Goal: Navigation & Orientation: Find specific page/section

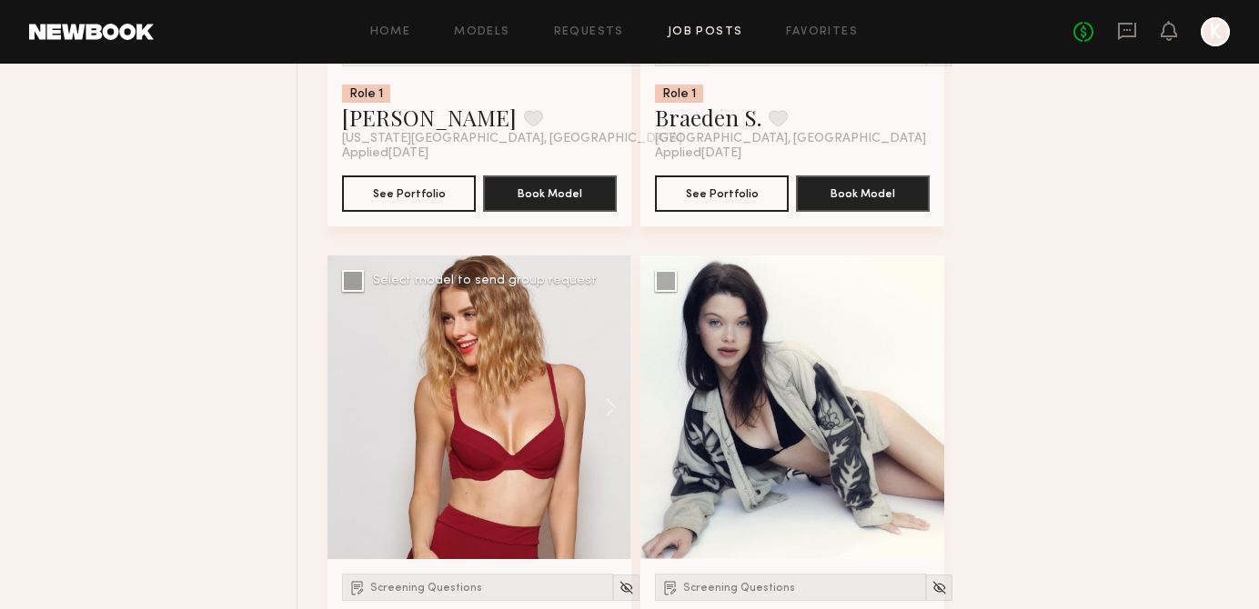
scroll to position [24275, 0]
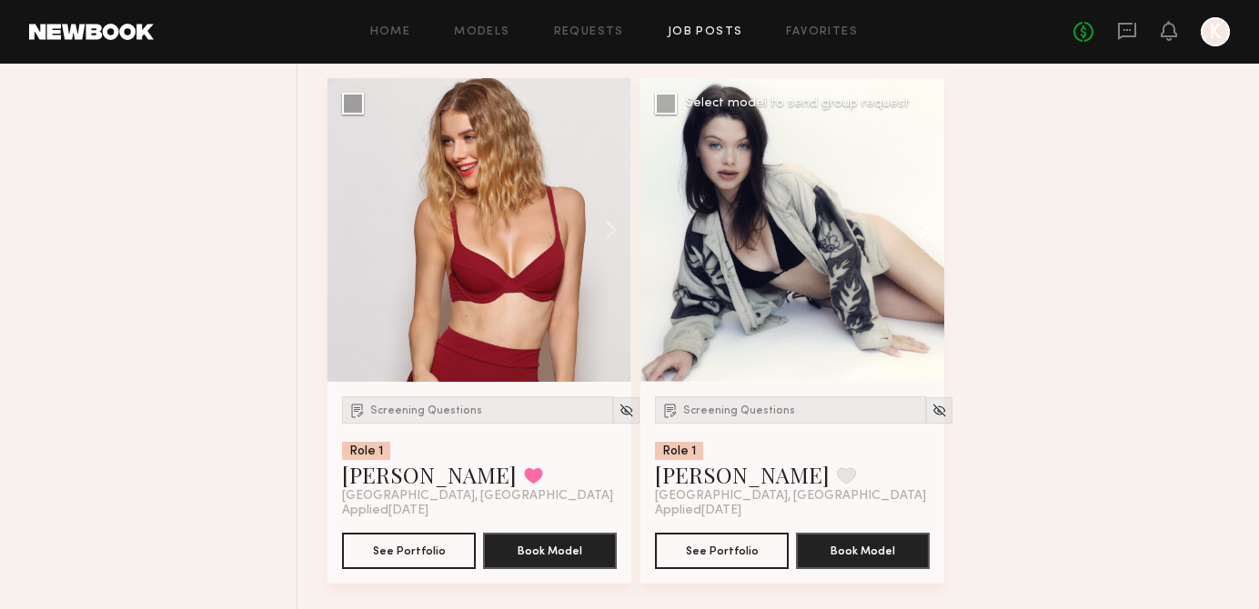
click at [935, 270] on button at bounding box center [915, 230] width 58 height 304
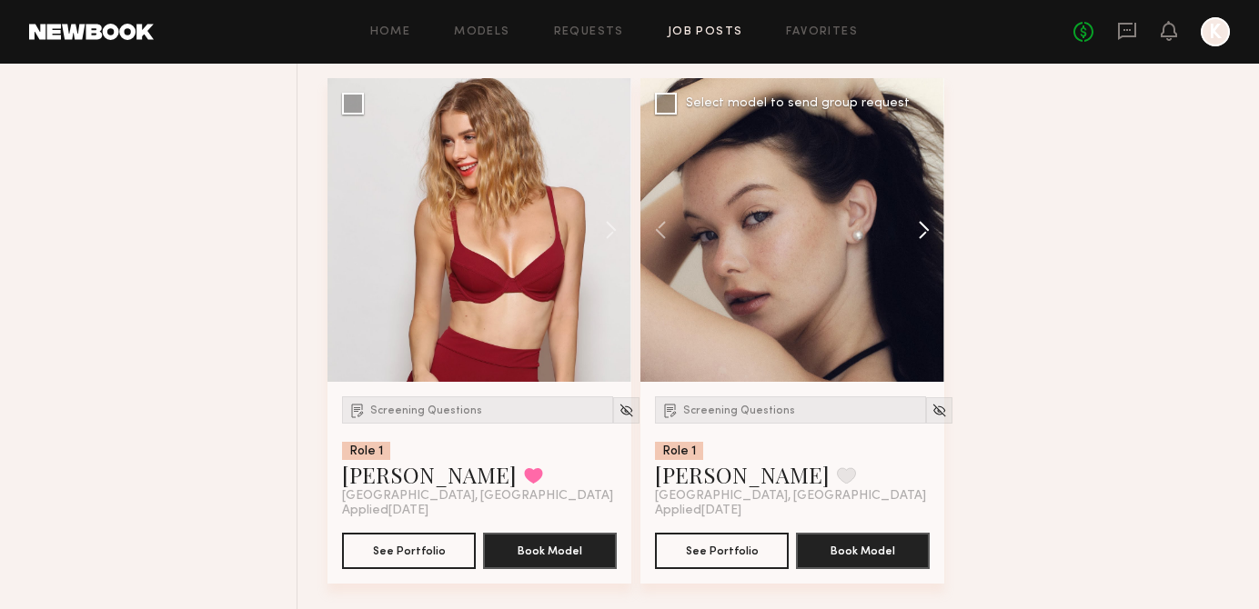
click at [932, 269] on button at bounding box center [915, 230] width 58 height 304
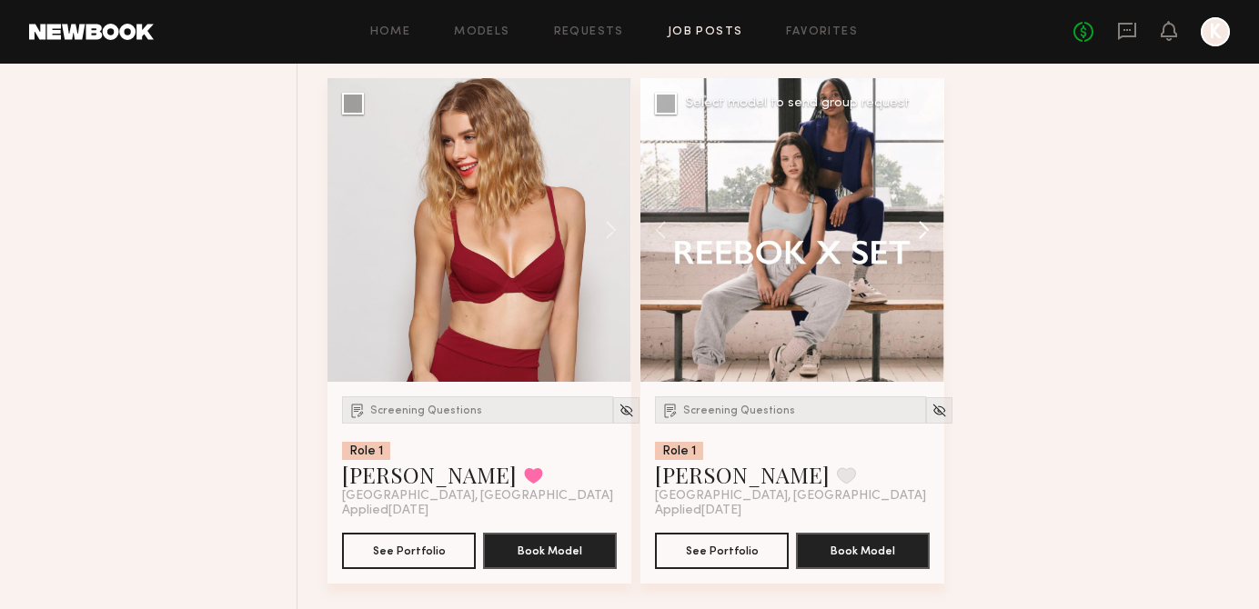
click at [932, 269] on button at bounding box center [915, 230] width 58 height 304
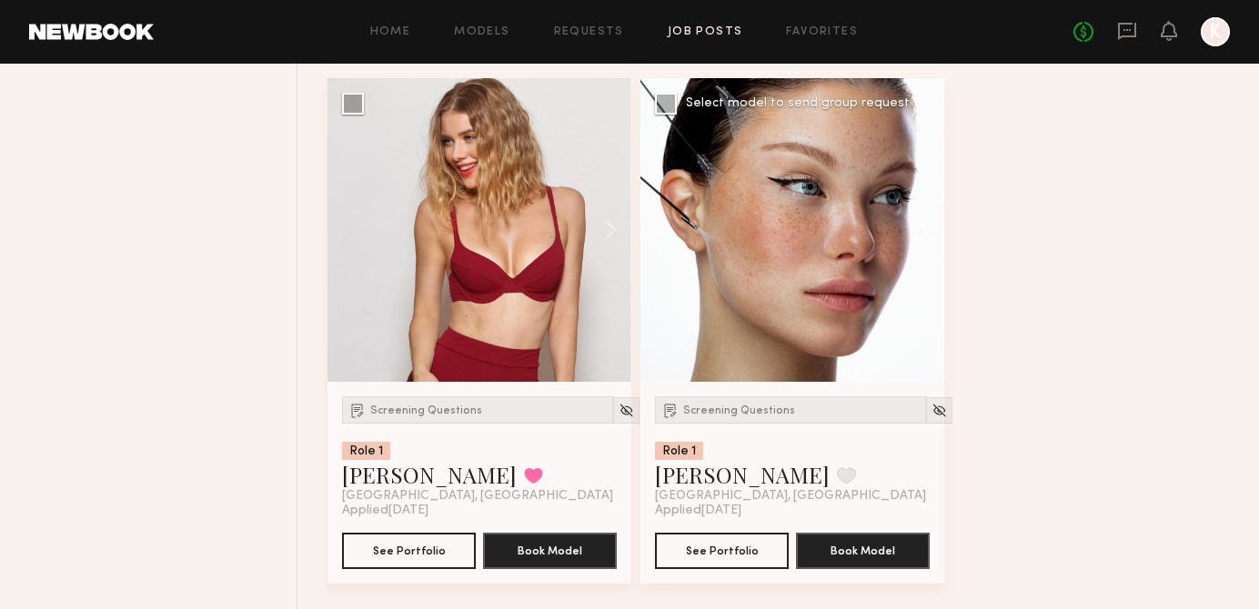
click at [923, 253] on button at bounding box center [915, 230] width 58 height 304
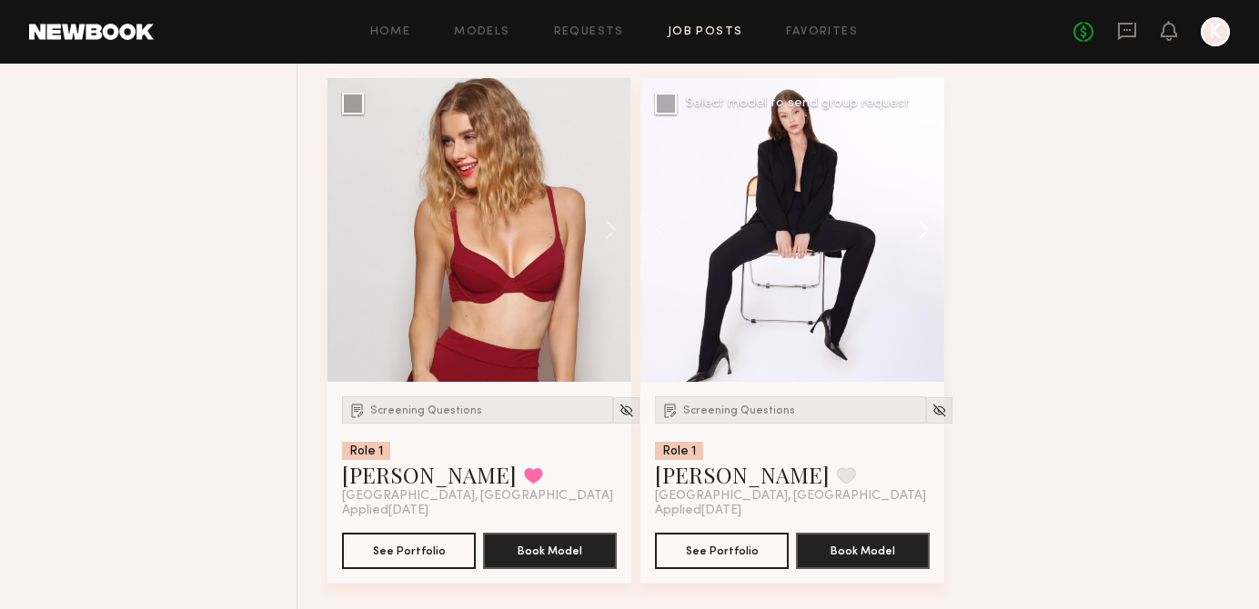
click at [924, 253] on button at bounding box center [915, 230] width 58 height 304
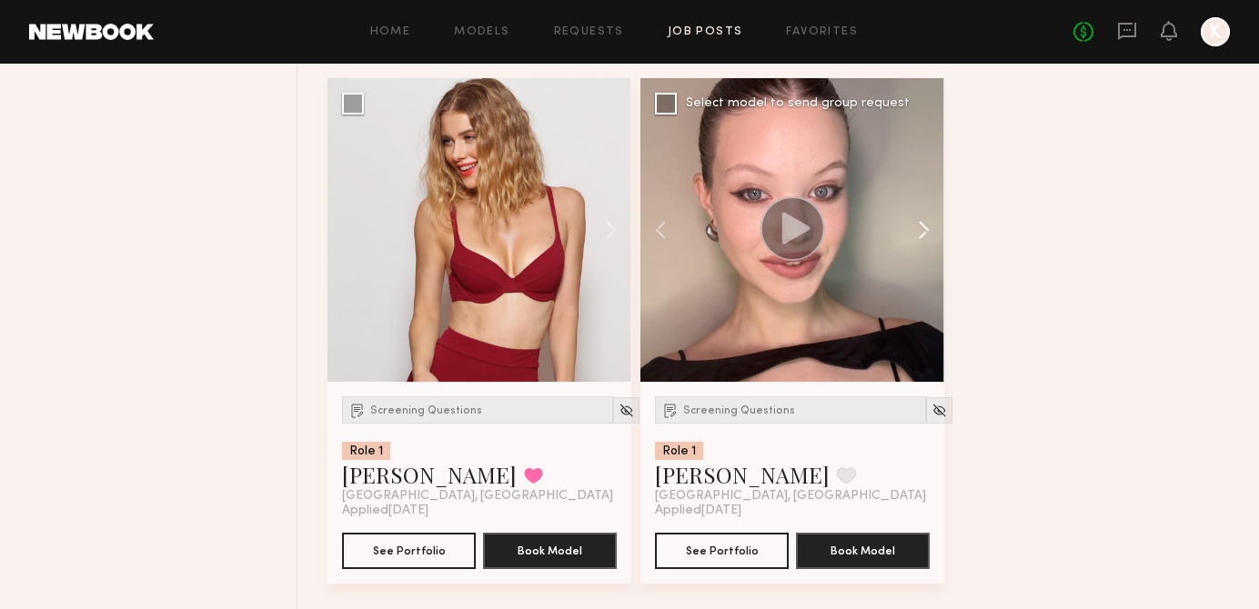
click at [923, 253] on button at bounding box center [915, 230] width 58 height 304
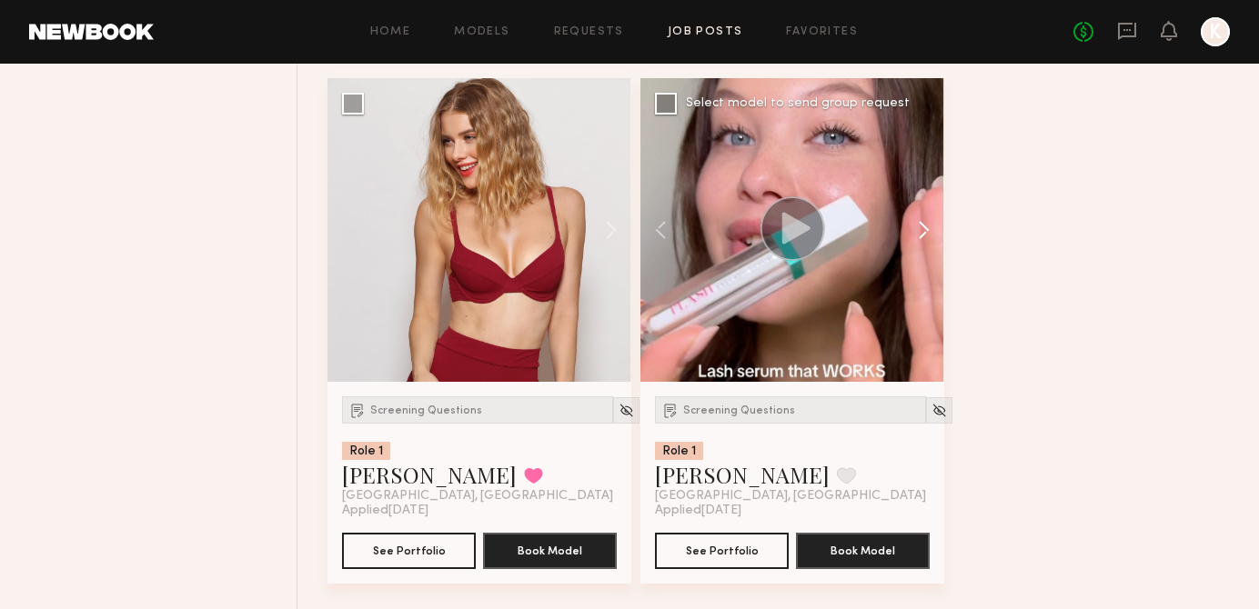
click at [928, 257] on button at bounding box center [915, 230] width 58 height 304
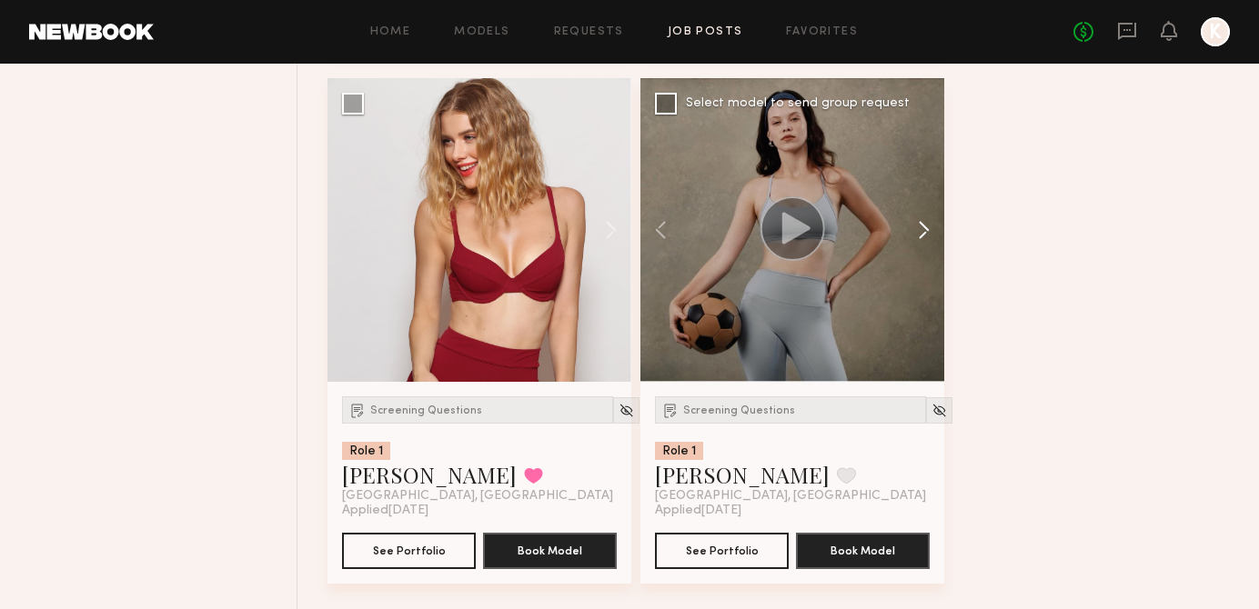
click at [928, 257] on button at bounding box center [915, 230] width 58 height 304
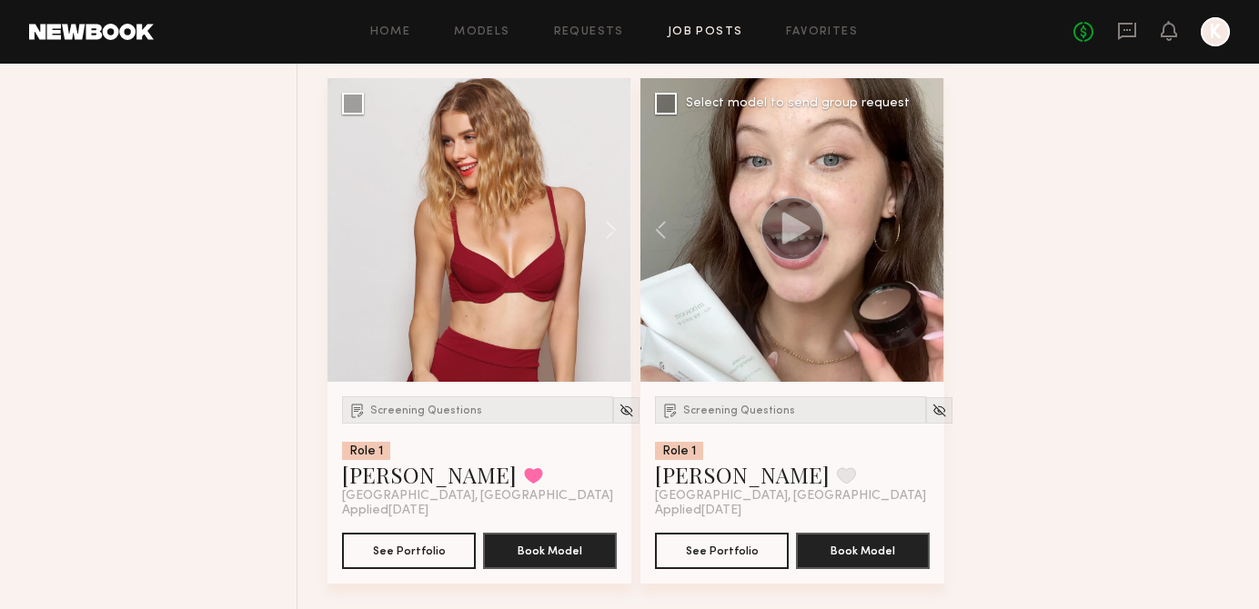
click at [928, 257] on div at bounding box center [792, 230] width 304 height 304
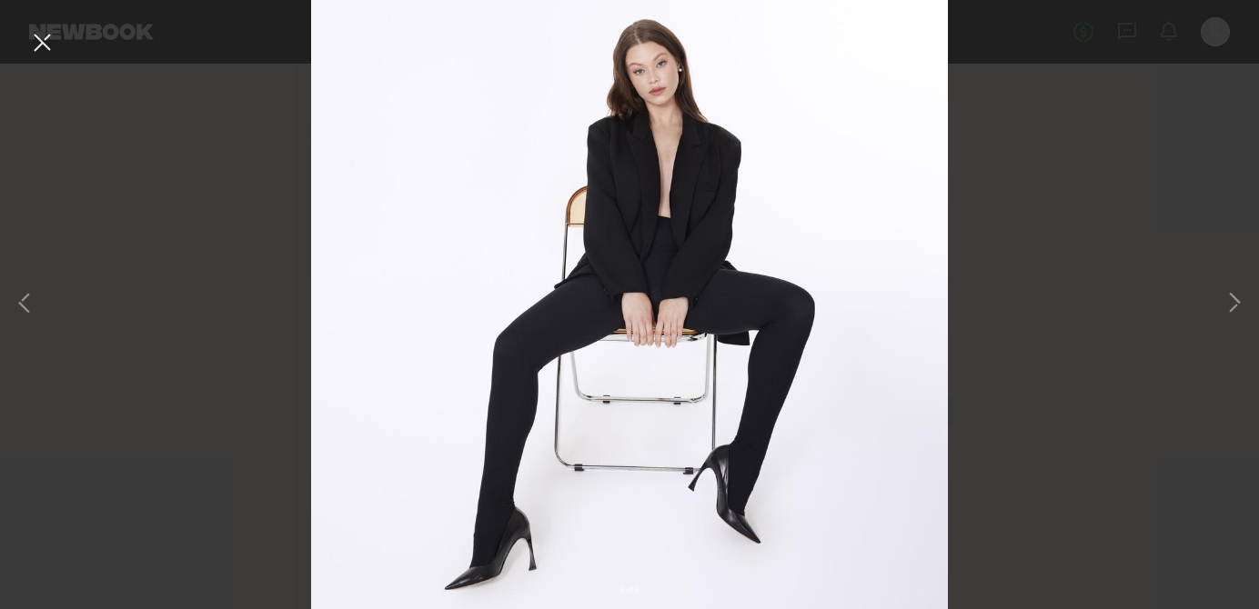
click at [1068, 245] on div "9 of 9" at bounding box center [629, 304] width 1259 height 609
click at [52, 40] on button at bounding box center [41, 43] width 29 height 33
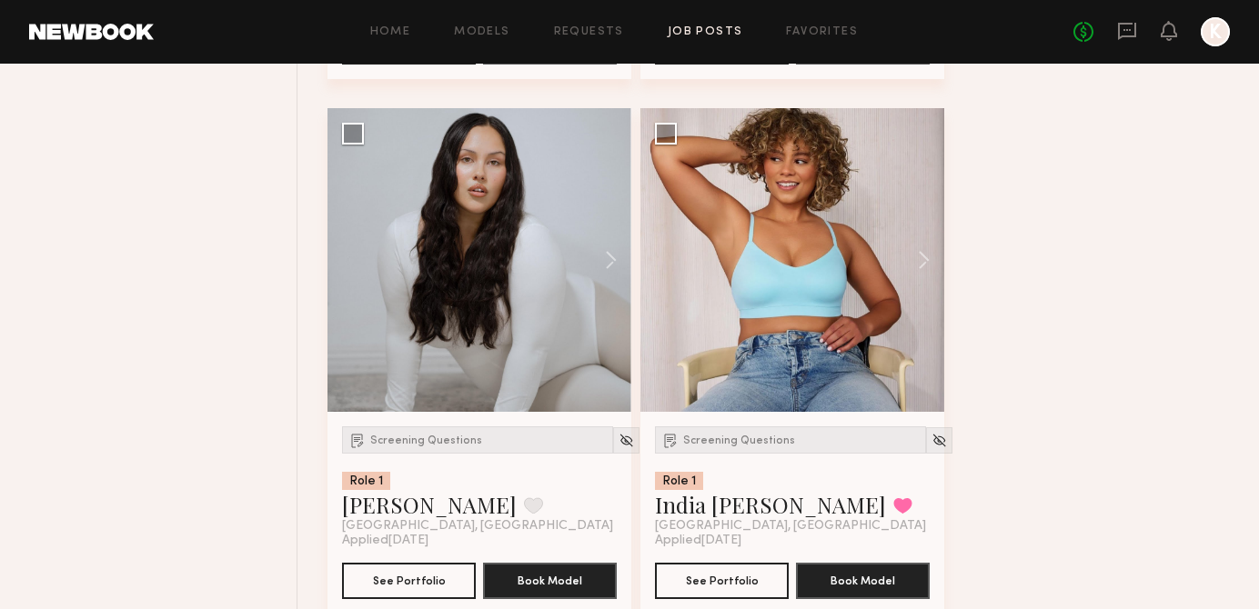
scroll to position [25322, 0]
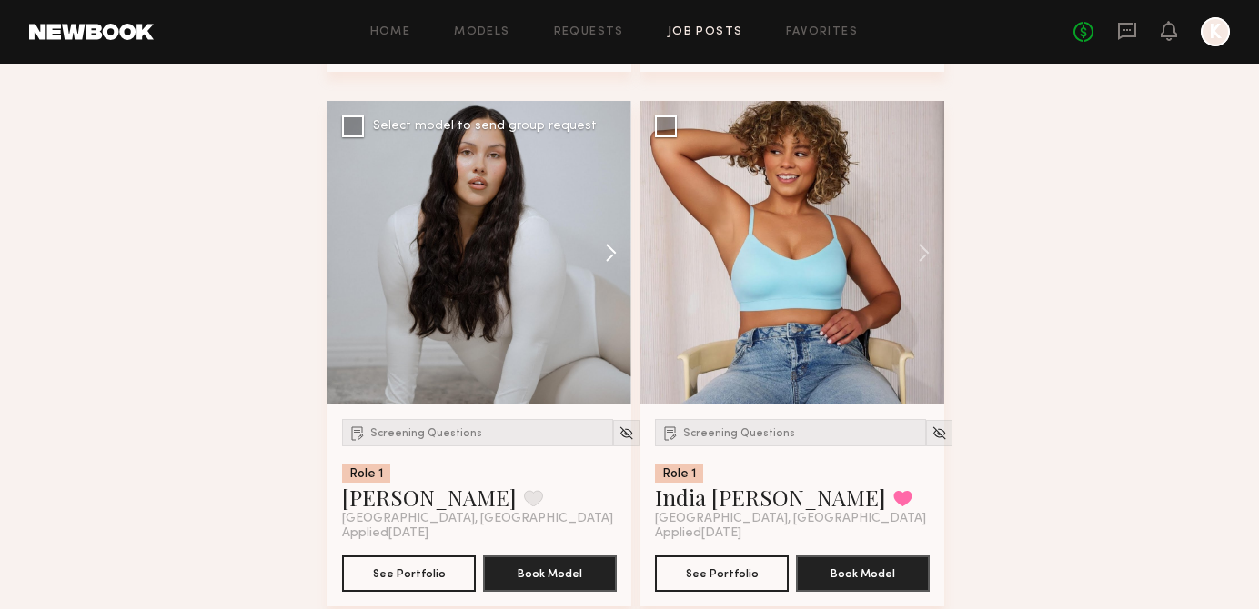
click at [605, 274] on button at bounding box center [602, 253] width 58 height 304
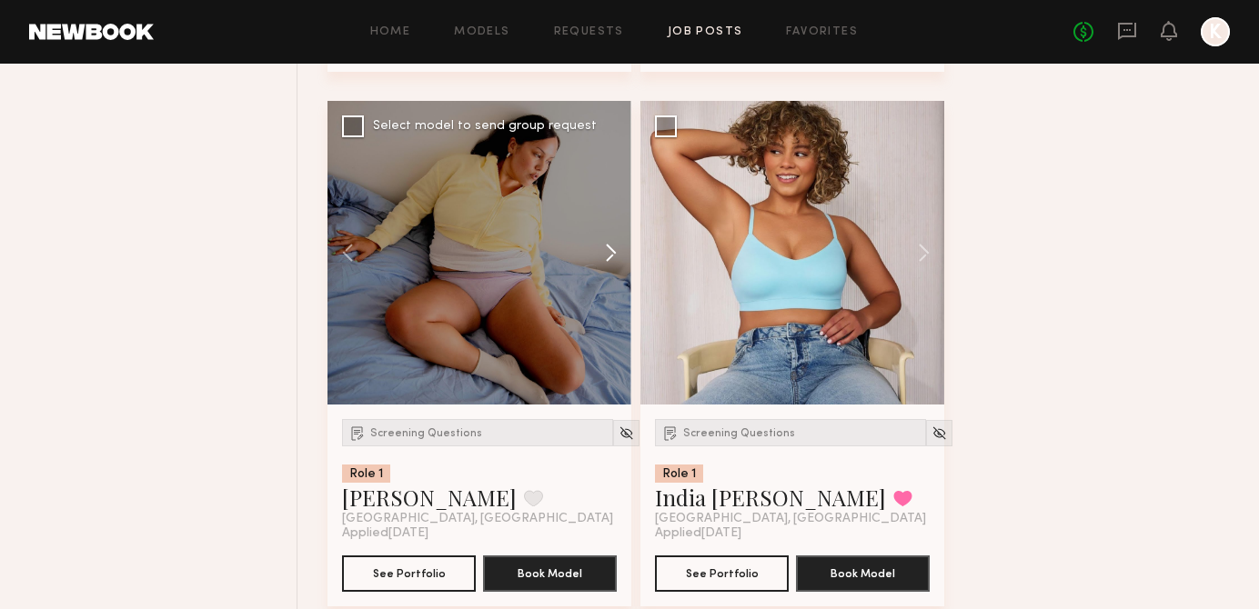
click at [605, 274] on button at bounding box center [602, 253] width 58 height 304
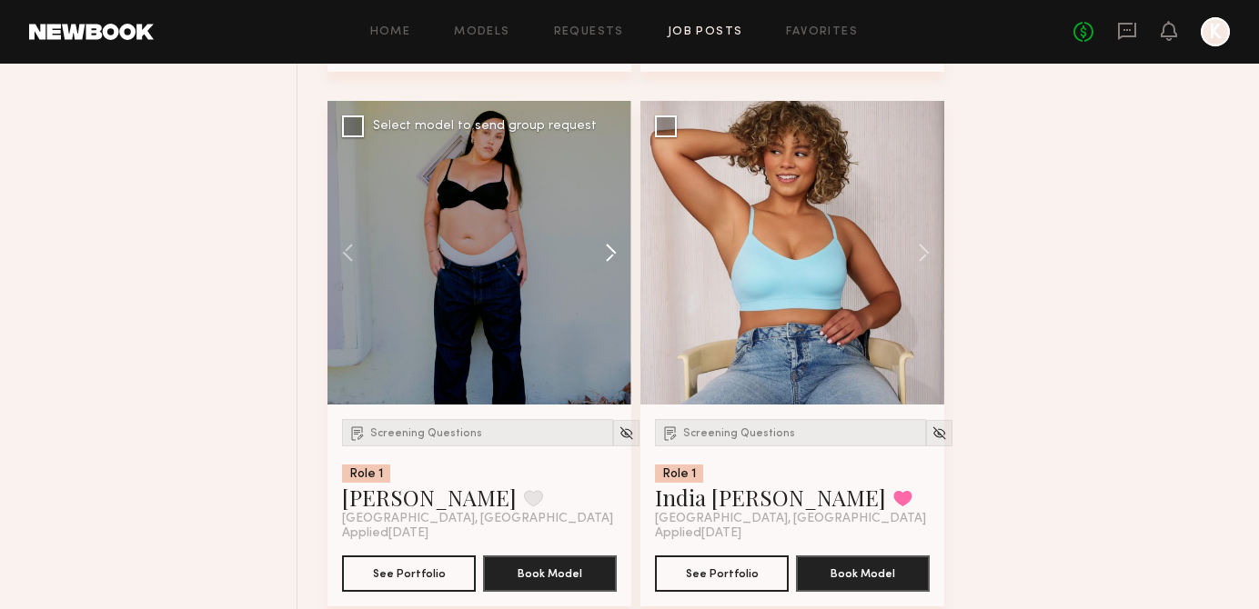
click at [605, 274] on button at bounding box center [602, 253] width 58 height 304
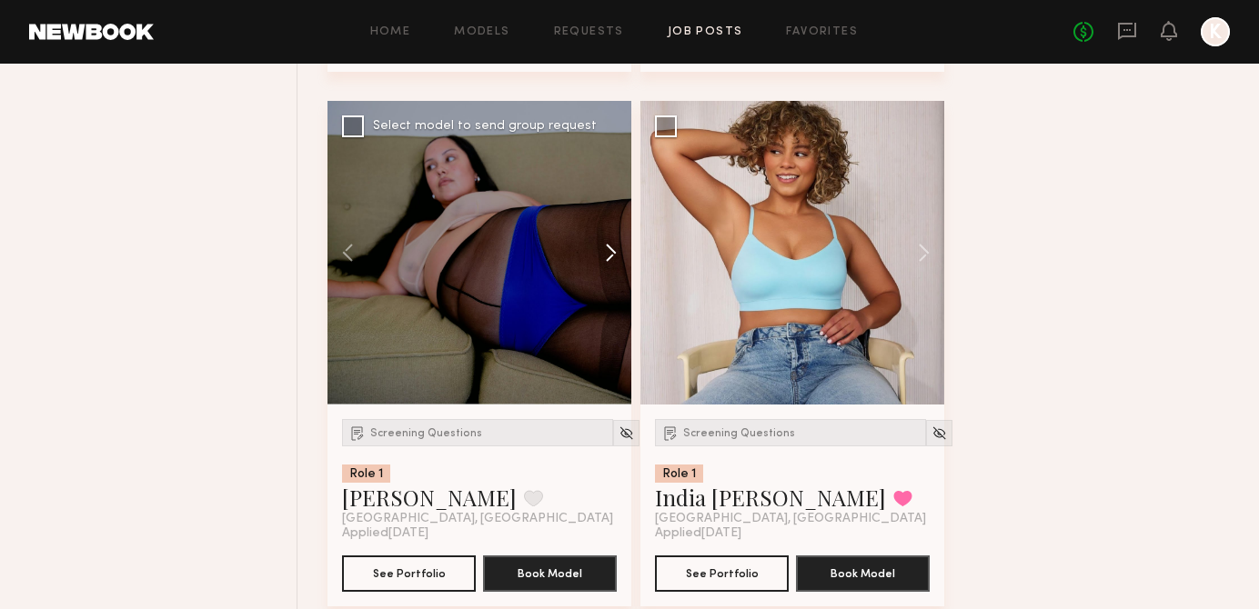
click at [605, 273] on button at bounding box center [602, 253] width 58 height 304
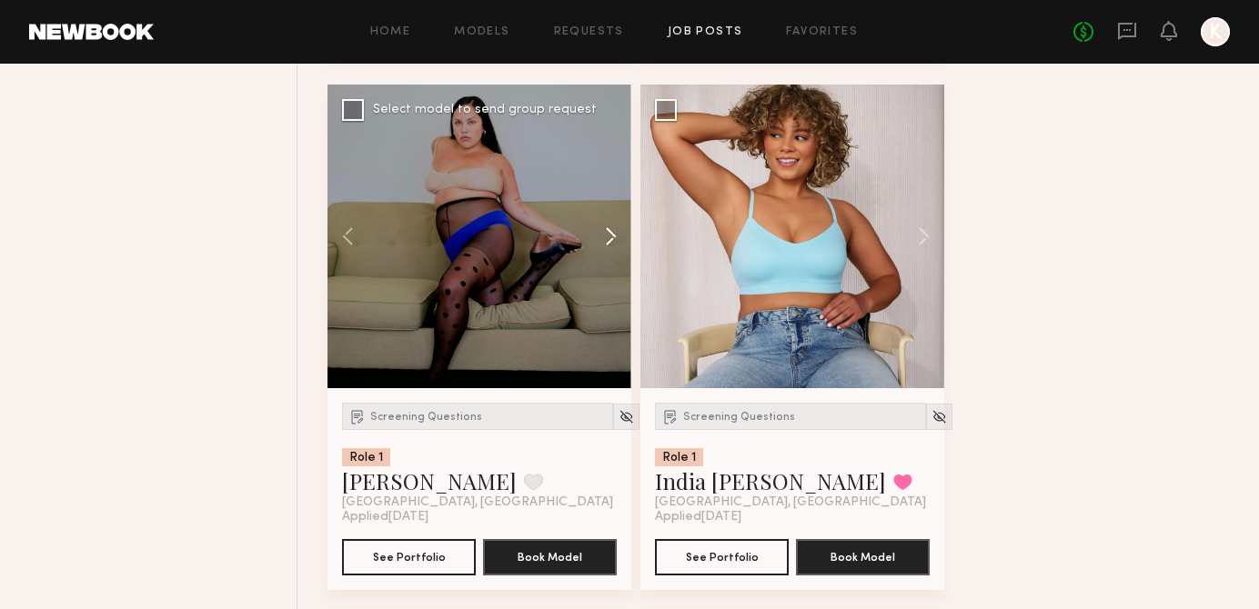
scroll to position [25336, 0]
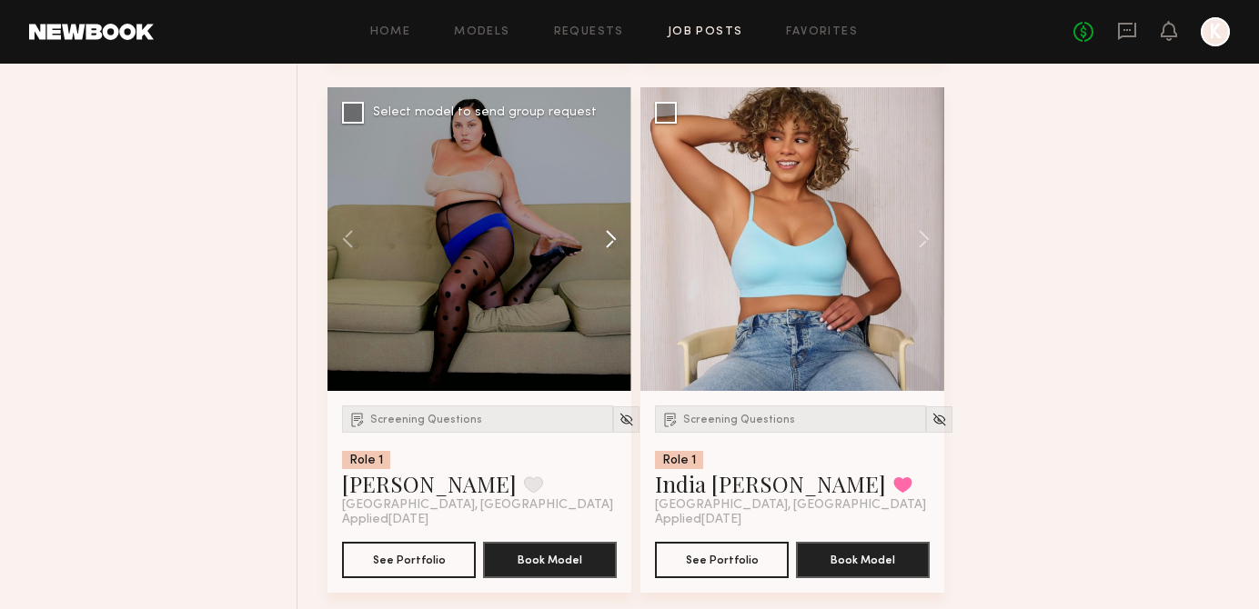
click at [603, 262] on button at bounding box center [602, 239] width 58 height 304
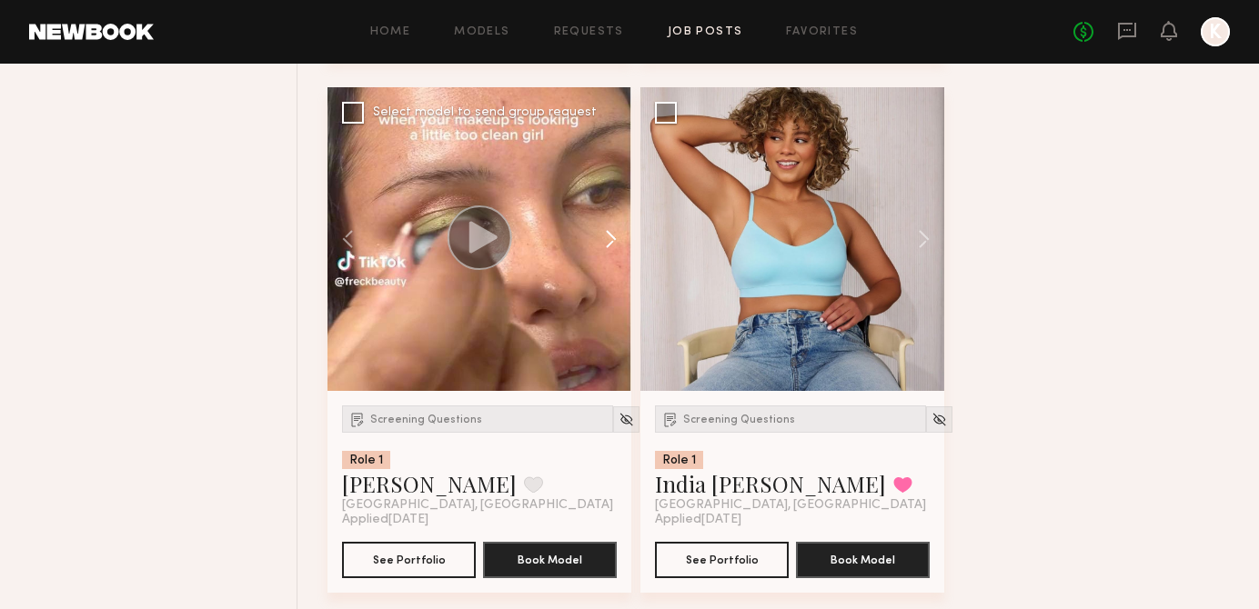
click at [603, 262] on button at bounding box center [602, 239] width 58 height 304
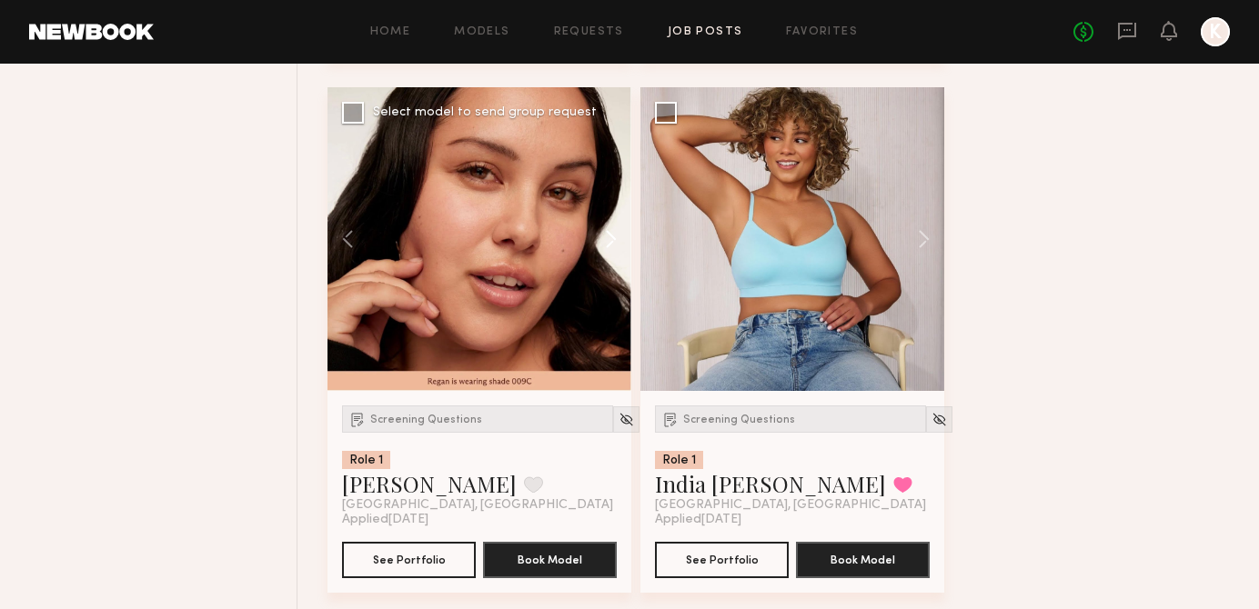
click at [603, 262] on button at bounding box center [602, 239] width 58 height 304
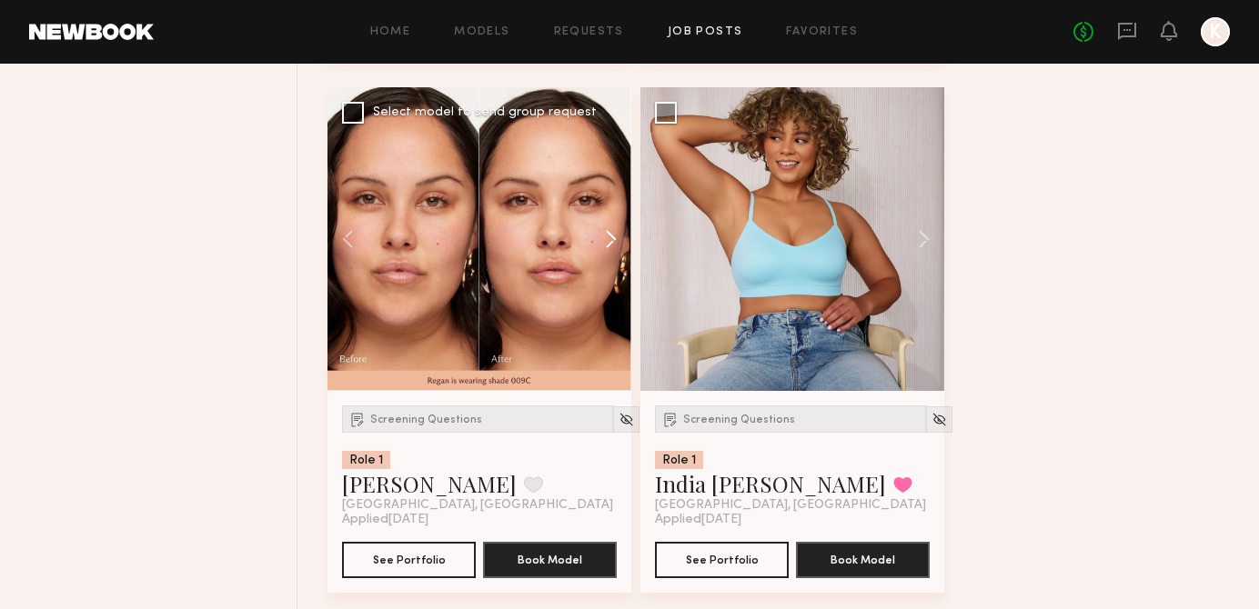
click at [603, 265] on button at bounding box center [602, 239] width 58 height 304
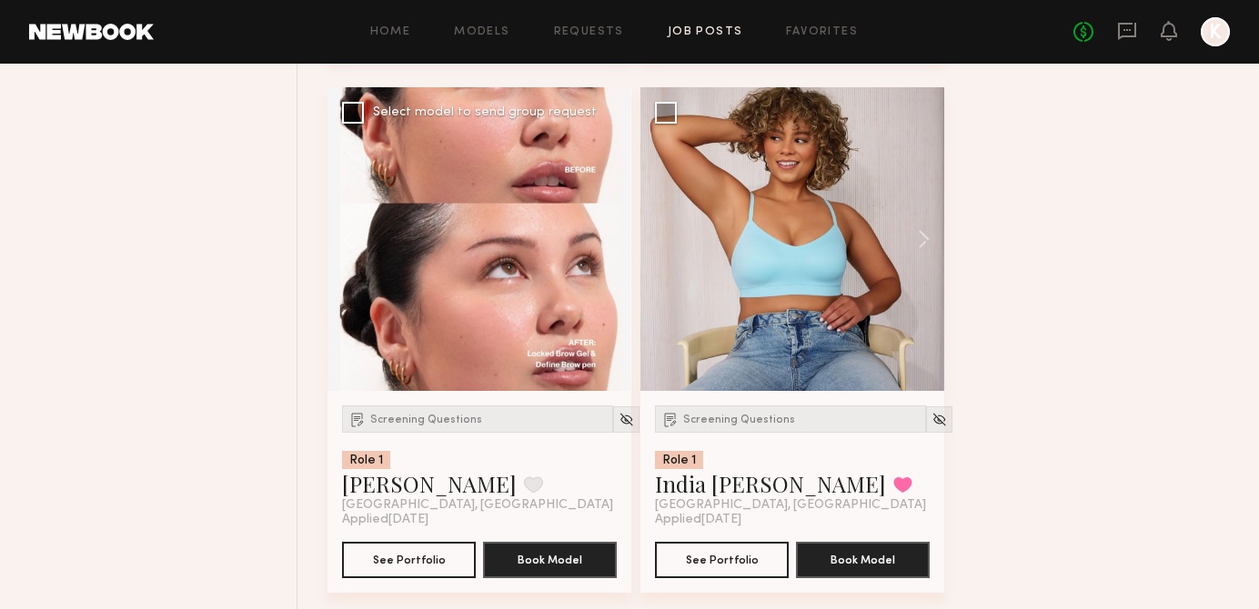
click at [603, 265] on div at bounding box center [479, 239] width 304 height 304
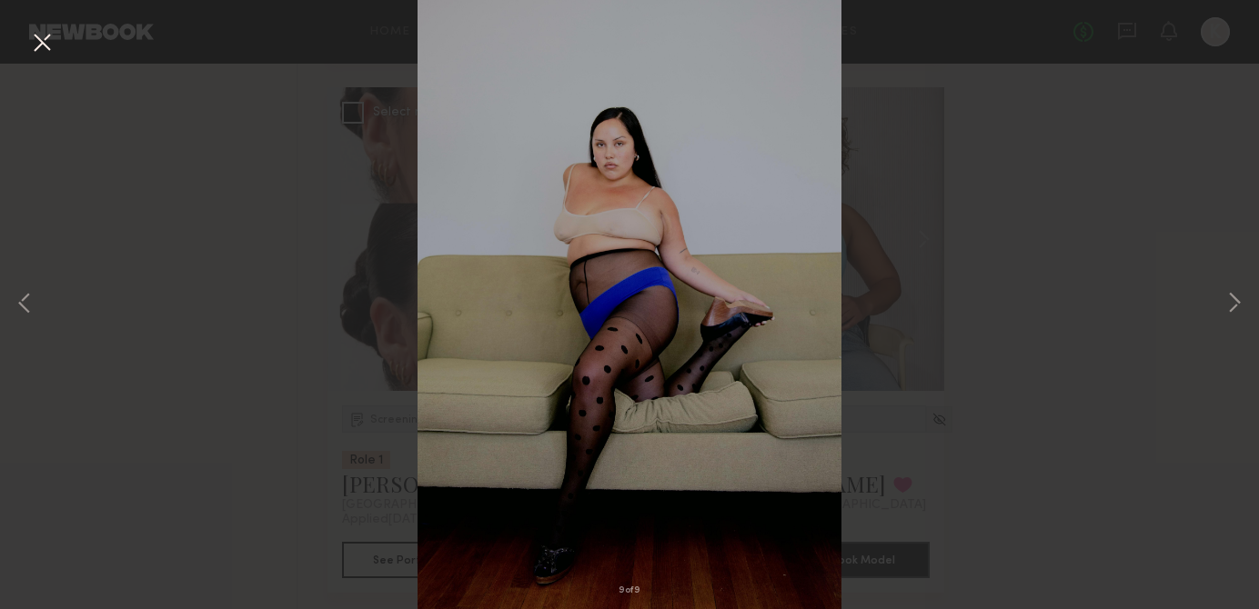
click at [887, 239] on div "9 of 9" at bounding box center [629, 304] width 1259 height 609
click at [49, 40] on button at bounding box center [41, 43] width 29 height 33
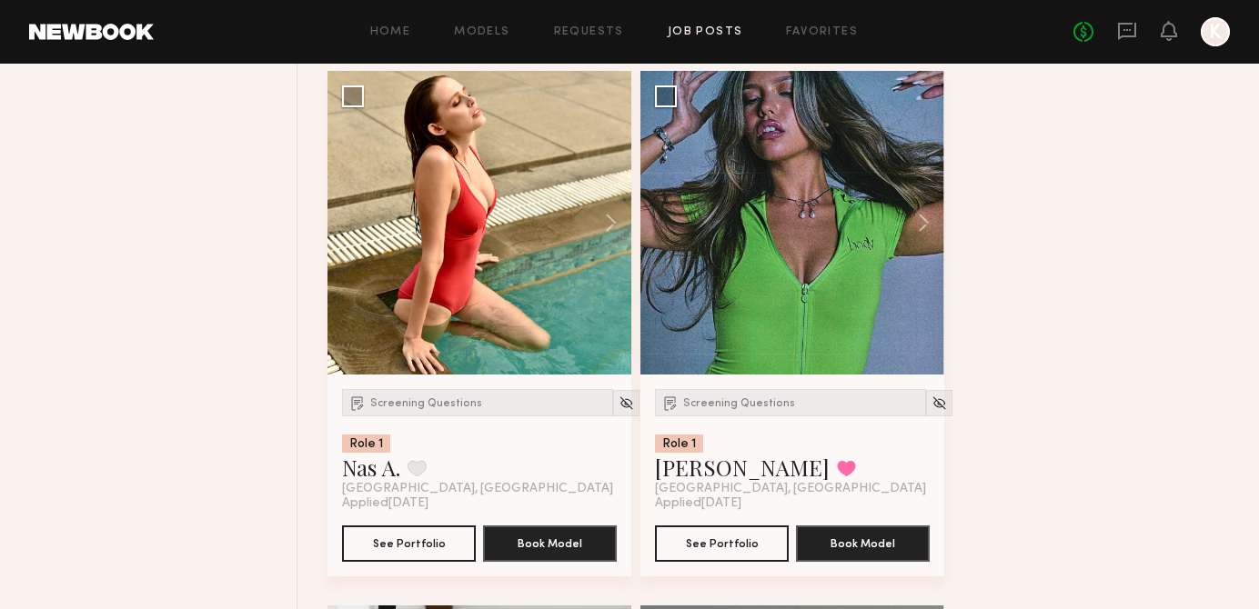
scroll to position [25886, 0]
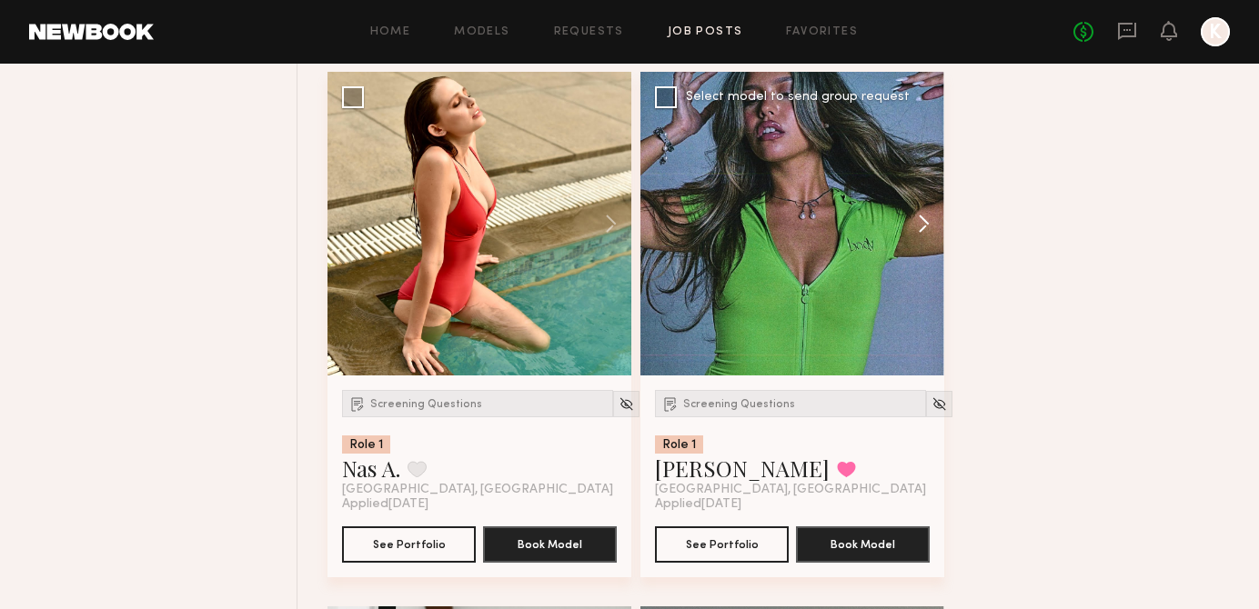
click at [933, 252] on button at bounding box center [915, 224] width 58 height 304
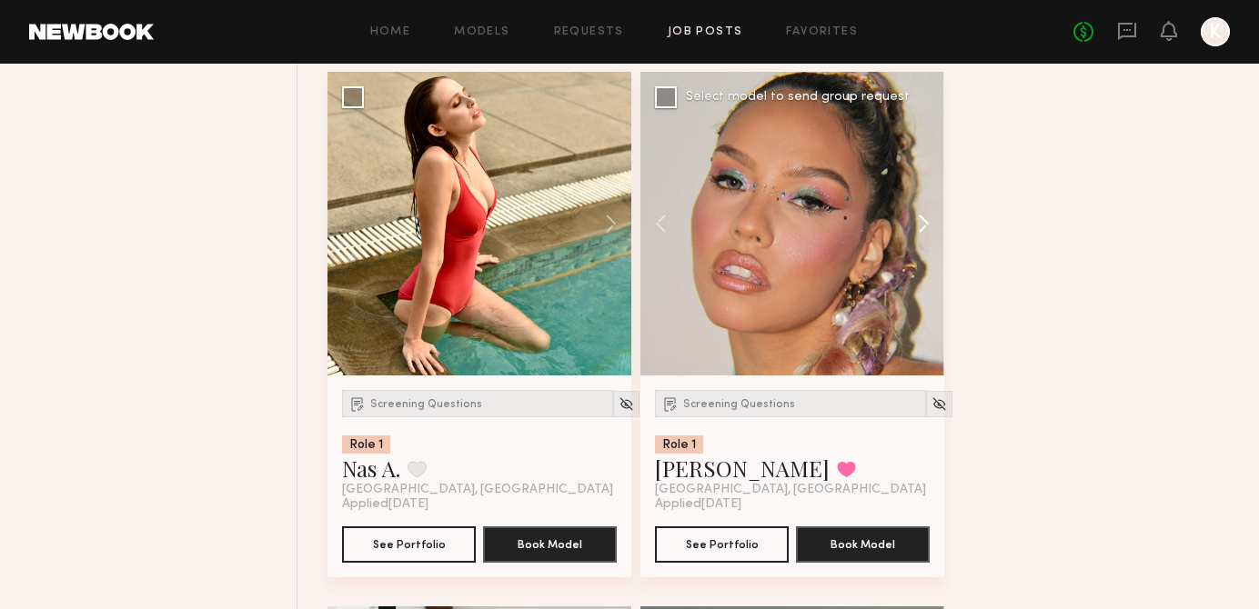
click at [933, 252] on button at bounding box center [915, 224] width 58 height 304
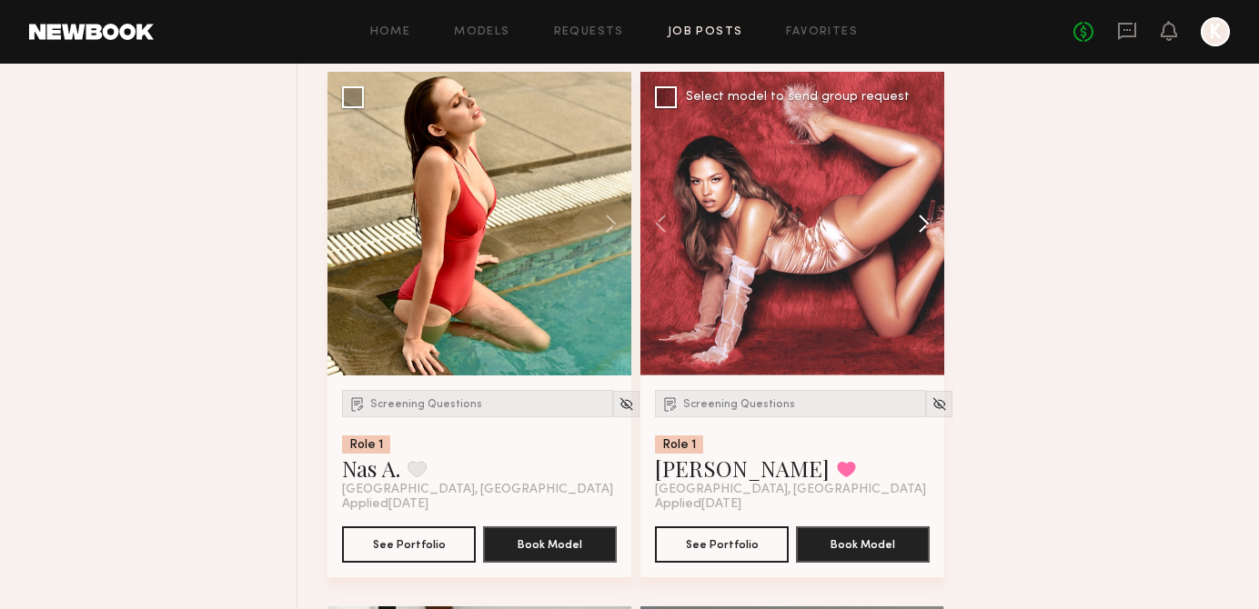
click at [933, 252] on button at bounding box center [915, 224] width 58 height 304
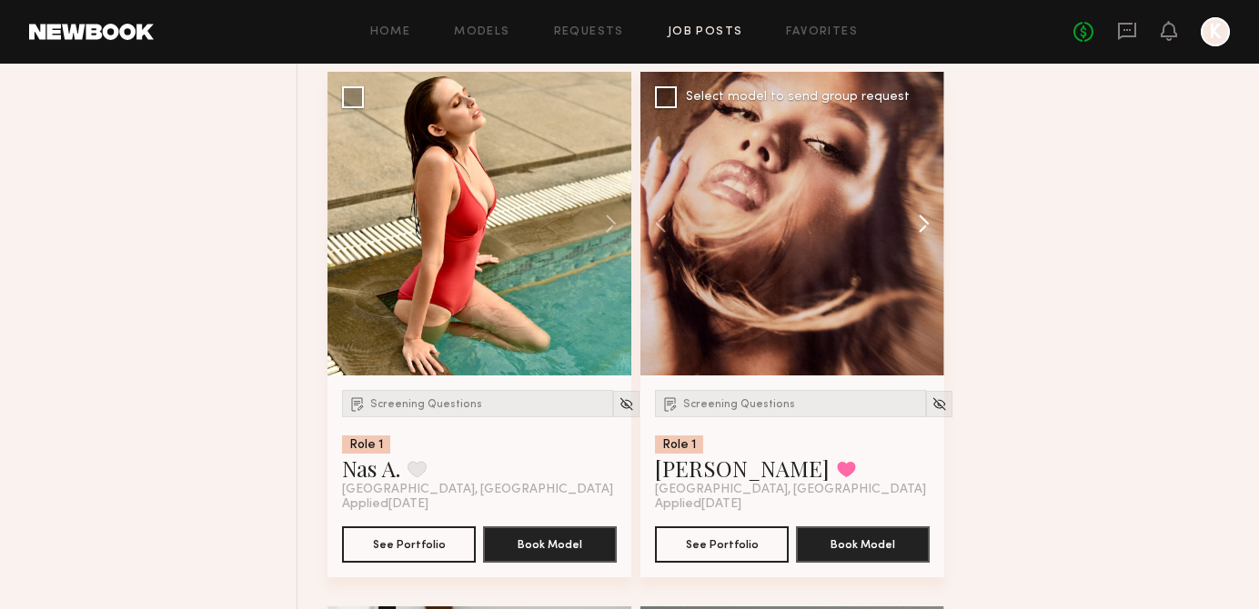
click at [933, 252] on button at bounding box center [915, 224] width 58 height 304
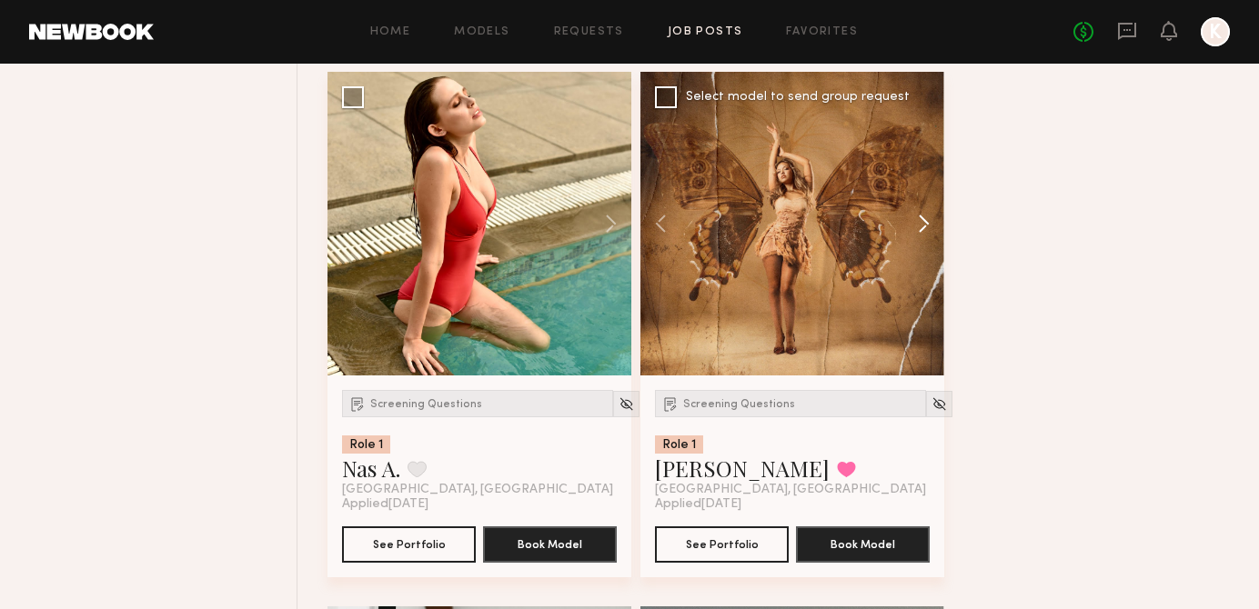
click at [933, 252] on button at bounding box center [915, 224] width 58 height 304
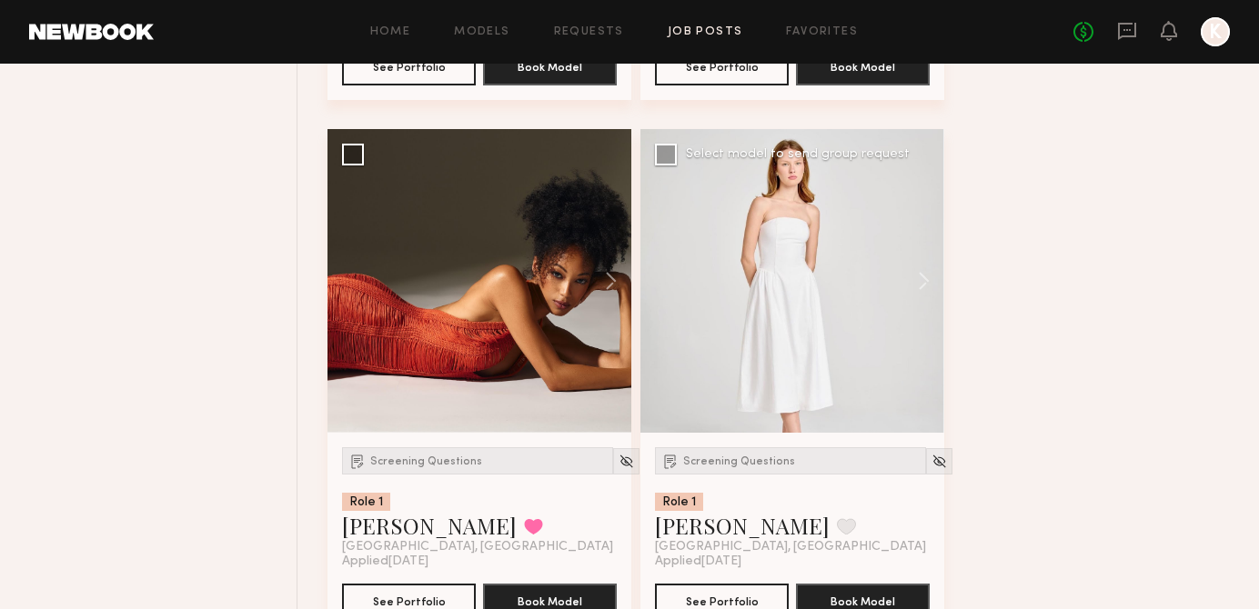
scroll to position [26814, 0]
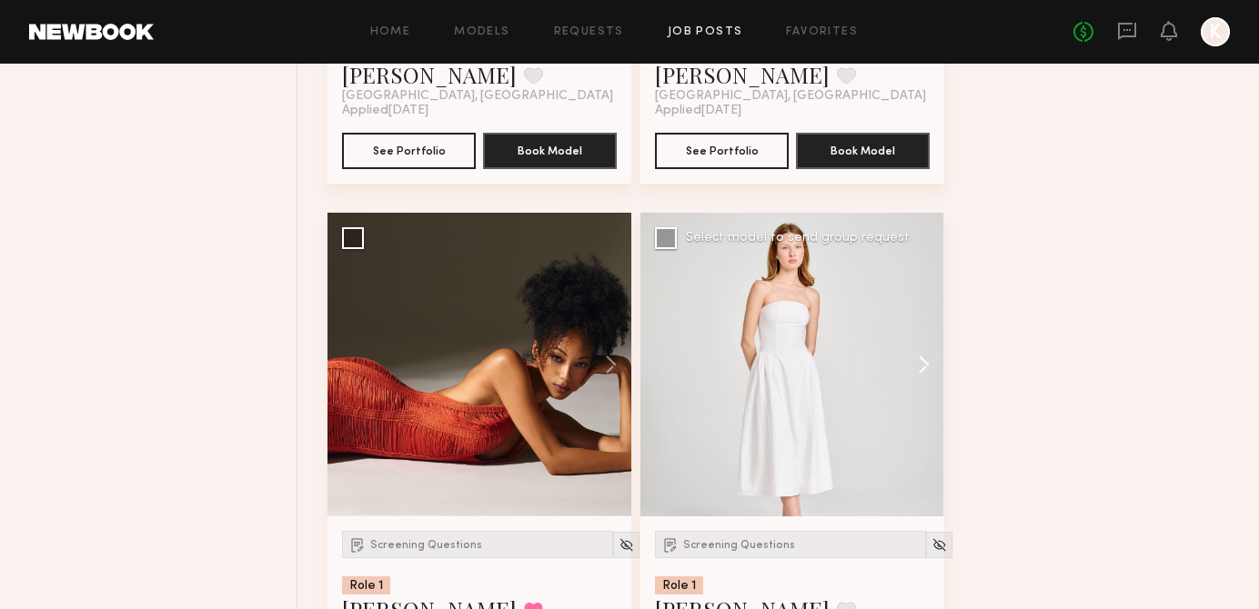
click at [924, 376] on button at bounding box center [915, 365] width 58 height 304
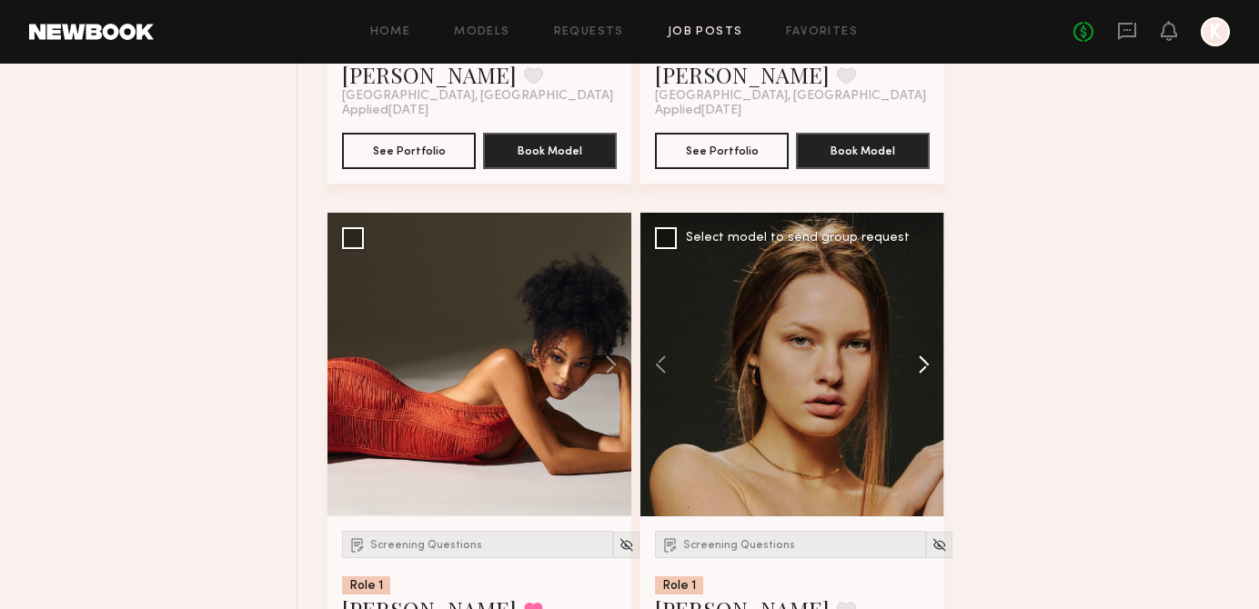
click at [924, 376] on button at bounding box center [915, 365] width 58 height 304
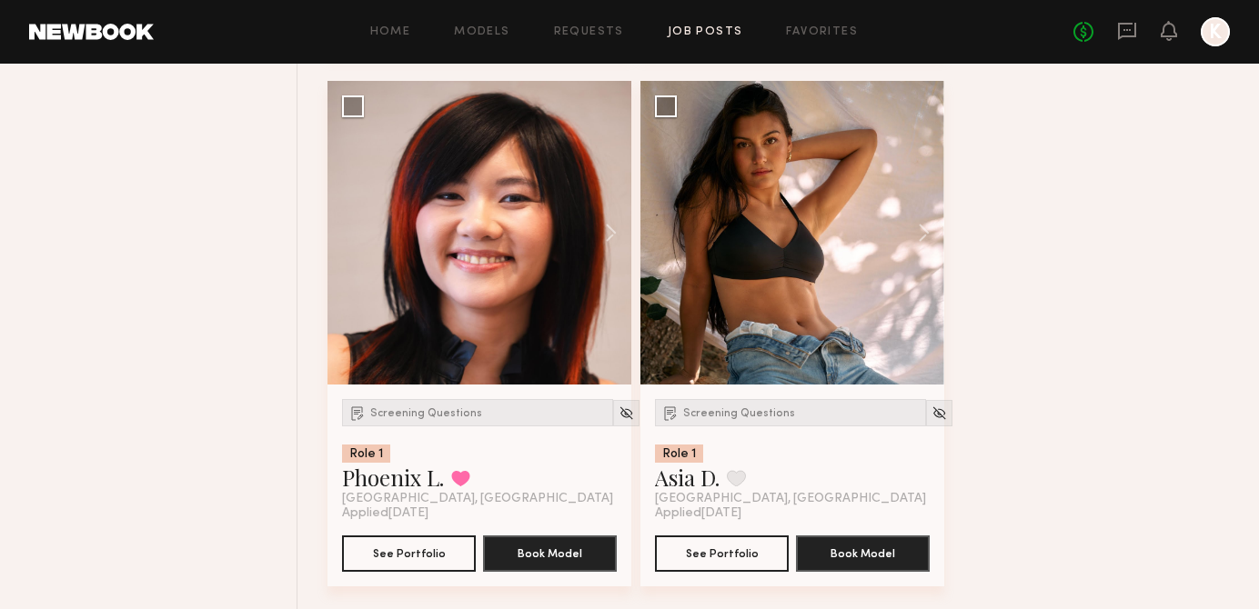
scroll to position [27495, 0]
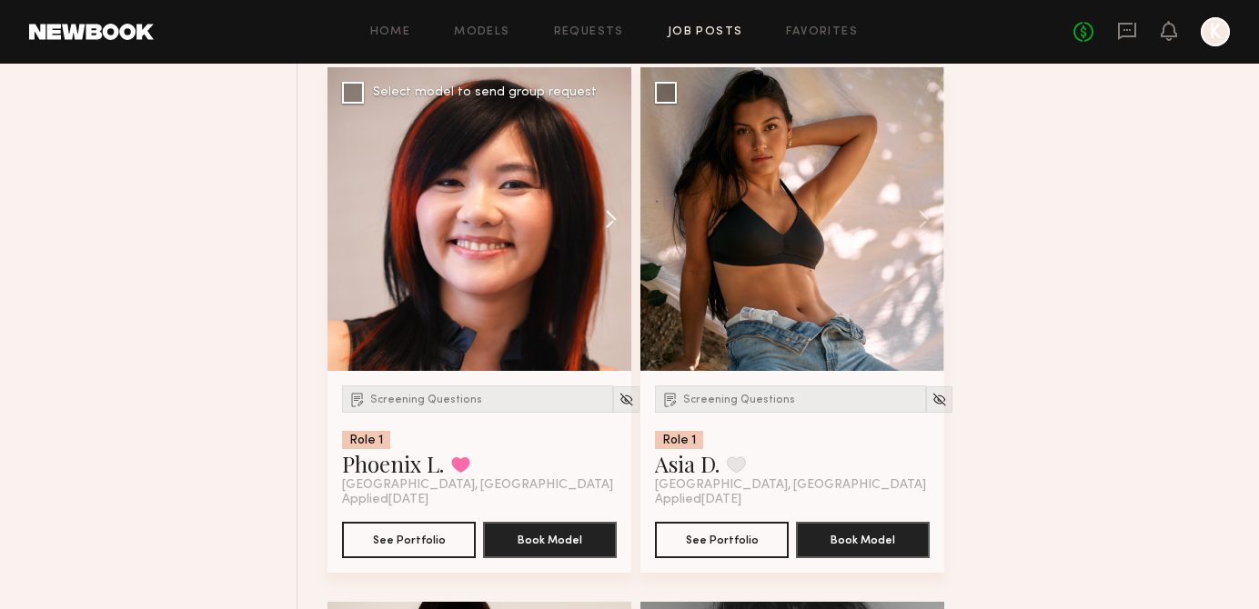
click at [602, 236] on button at bounding box center [602, 219] width 58 height 304
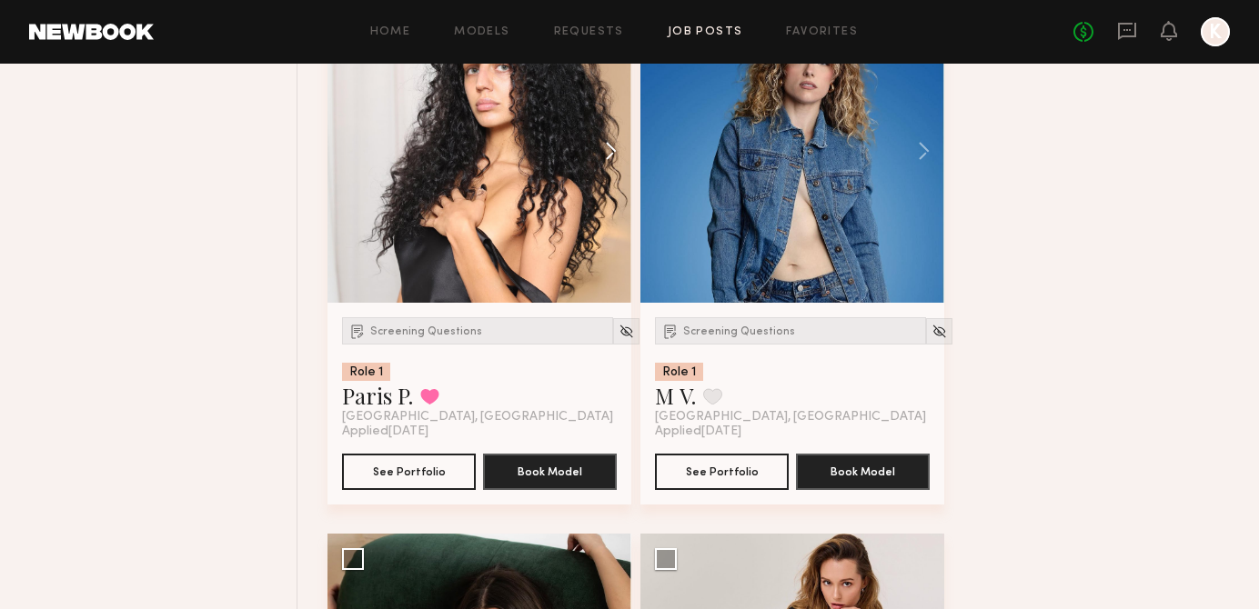
scroll to position [28623, 0]
